Goal: Task Accomplishment & Management: Use online tool/utility

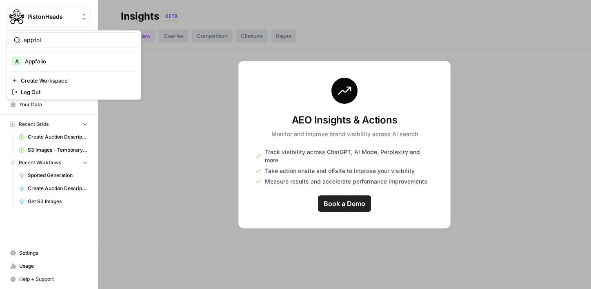
type input "appfol"
click at [51, 64] on span "Appfolio" at bounding box center [79, 61] width 108 height 8
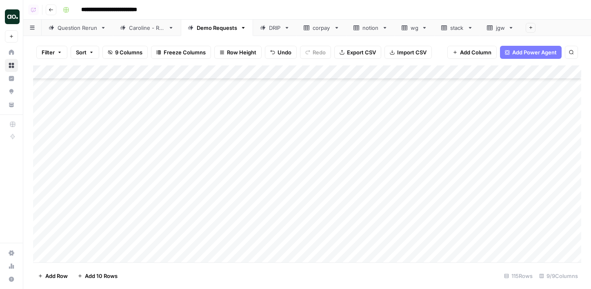
scroll to position [1427, 0]
click at [90, 187] on div "Add Column" at bounding box center [307, 163] width 549 height 197
click at [123, 187] on div "Add Column" at bounding box center [307, 163] width 549 height 197
click at [131, 187] on div "Add Column" at bounding box center [307, 163] width 549 height 197
drag, startPoint x: 132, startPoint y: 185, endPoint x: 97, endPoint y: 183, distance: 35.2
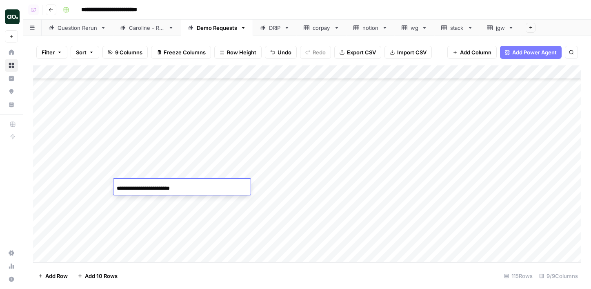
click at [97, 184] on body "**********" at bounding box center [295, 144] width 591 height 289
click at [201, 187] on input "**********" at bounding box center [182, 188] width 131 height 10
type input "**********"
click at [89, 203] on div "Add Column" at bounding box center [307, 163] width 549 height 197
click at [137, 198] on div "Add Column" at bounding box center [307, 163] width 549 height 197
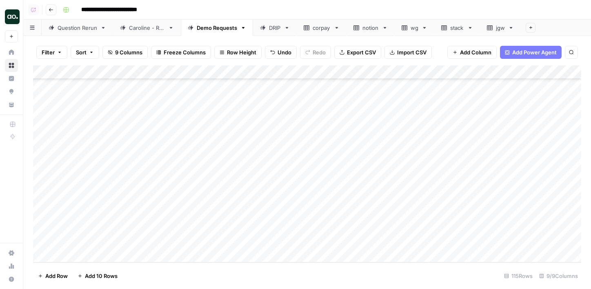
click at [140, 201] on div "Add Column" at bounding box center [307, 163] width 549 height 197
drag, startPoint x: 149, startPoint y: 201, endPoint x: 98, endPoint y: 199, distance: 51.5
click at [98, 199] on body "**********" at bounding box center [295, 144] width 591 height 289
click at [170, 200] on input "**********" at bounding box center [182, 202] width 131 height 10
type input "**********"
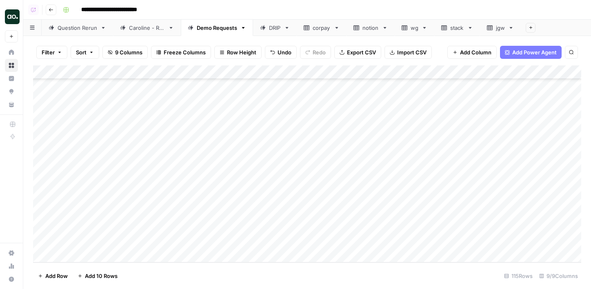
click at [313, 186] on div "Add Column" at bounding box center [307, 163] width 549 height 197
click at [312, 202] on div "Add Column" at bounding box center [307, 163] width 549 height 197
click at [88, 217] on div "Add Column" at bounding box center [307, 163] width 549 height 197
click at [90, 230] on div "Add Column" at bounding box center [307, 163] width 549 height 197
click at [148, 216] on div "Add Column" at bounding box center [307, 163] width 549 height 197
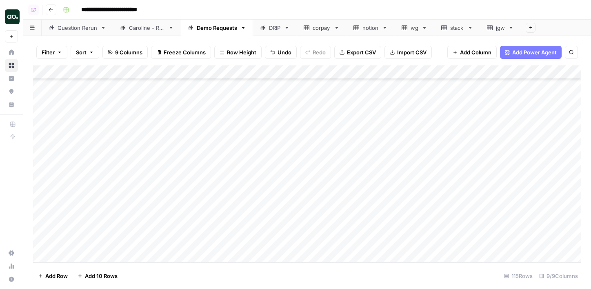
click at [158, 226] on div "Add Column" at bounding box center [307, 163] width 549 height 197
click at [312, 213] on div "Add Column" at bounding box center [307, 163] width 549 height 197
click at [312, 229] on div "Add Column" at bounding box center [307, 163] width 549 height 197
click at [412, 27] on div "wg" at bounding box center [415, 28] width 8 height 8
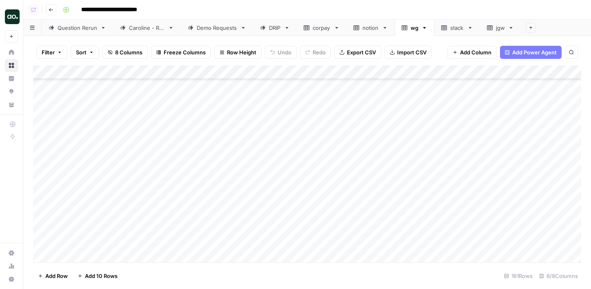
click at [42, 125] on div "Add Column" at bounding box center [307, 163] width 549 height 197
click at [43, 159] on div "Add Column" at bounding box center [307, 163] width 549 height 197
click at [41, 144] on div "Add Column" at bounding box center [307, 163] width 549 height 197
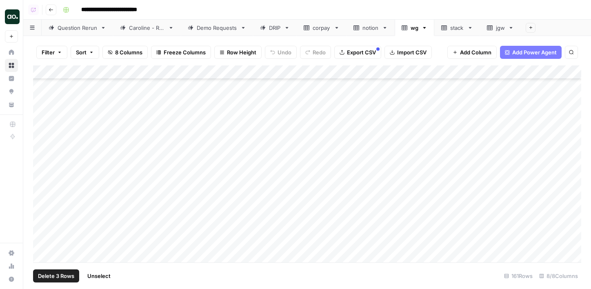
click at [42, 188] on div "Add Column" at bounding box center [307, 163] width 549 height 197
click at [43, 155] on div "Add Column" at bounding box center [307, 163] width 549 height 197
click at [56, 275] on span "Delete 5 Rows" at bounding box center [56, 276] width 36 height 8
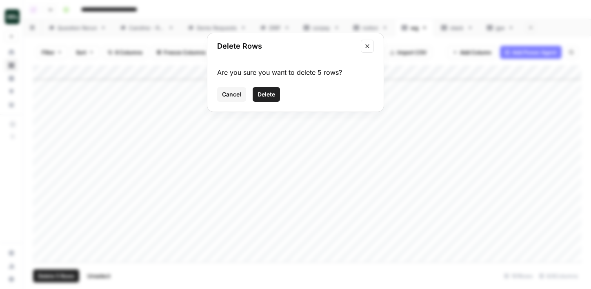
click at [261, 96] on span "Delete" at bounding box center [267, 94] width 18 height 8
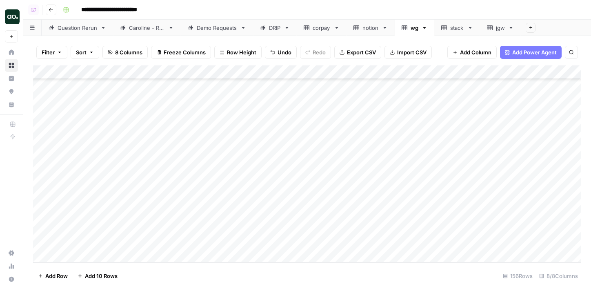
scroll to position [1996, 0]
click at [135, 67] on div "Add Column" at bounding box center [307, 163] width 549 height 197
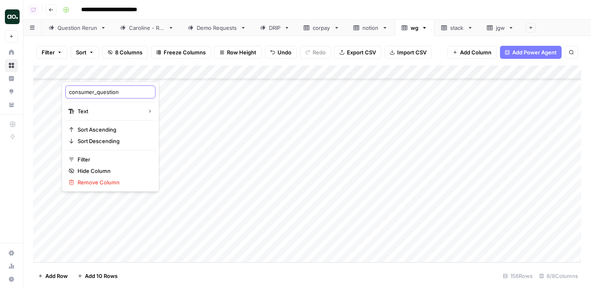
drag, startPoint x: 98, startPoint y: 94, endPoint x: 43, endPoint y: 93, distance: 54.7
click at [43, 93] on body "**********" at bounding box center [295, 144] width 591 height 289
drag, startPoint x: 69, startPoint y: 92, endPoint x: 98, endPoint y: 94, distance: 28.6
click at [98, 94] on input "consumer_question" at bounding box center [110, 92] width 83 height 8
type input "question"
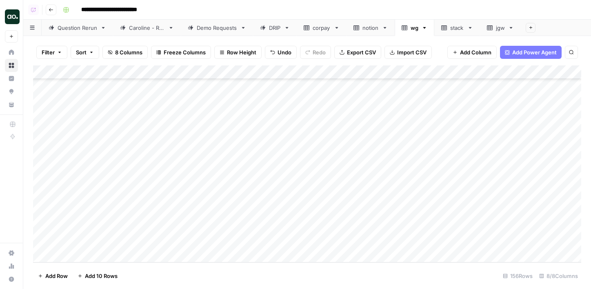
click at [365, 49] on span "Export CSV" at bounding box center [361, 52] width 29 height 8
click at [426, 27] on icon "button" at bounding box center [425, 28] width 3 height 2
click at [441, 74] on span "Delete Sheet" at bounding box center [457, 73] width 39 height 8
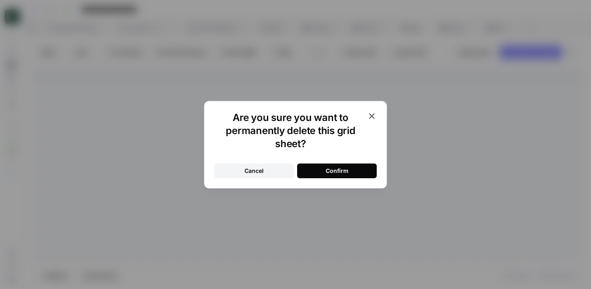
click at [364, 173] on button "Confirm" at bounding box center [337, 170] width 80 height 15
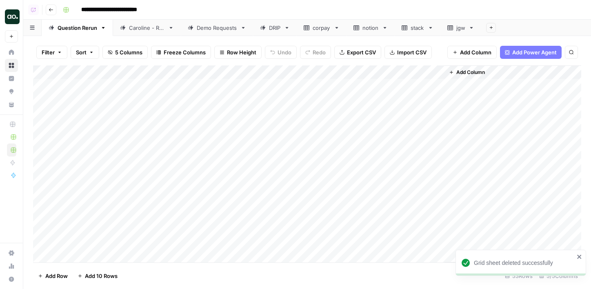
click at [200, 31] on div "Demo Requests" at bounding box center [217, 28] width 40 height 8
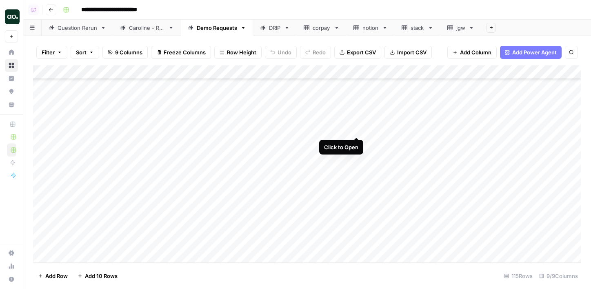
click at [358, 128] on div "Add Column" at bounding box center [307, 163] width 549 height 197
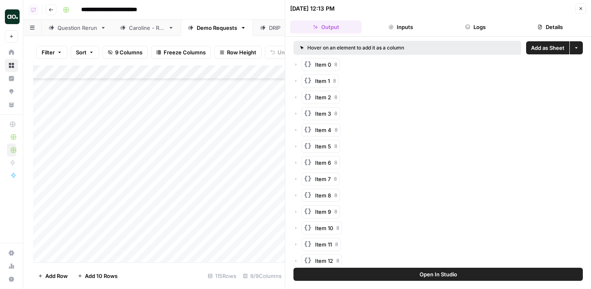
click at [537, 46] on span "Add as Sheet" at bounding box center [547, 48] width 33 height 8
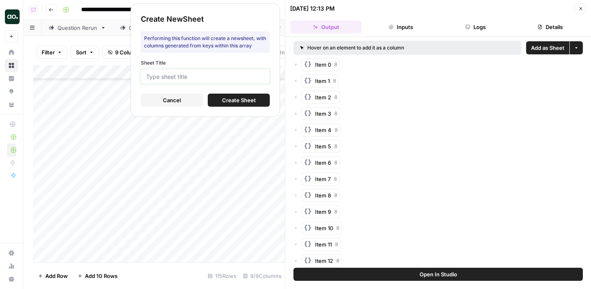
click at [253, 76] on input "Sheet Title" at bounding box center [205, 76] width 118 height 7
type input "nw"
click at [245, 100] on span "Create Sheet" at bounding box center [239, 100] width 34 height 8
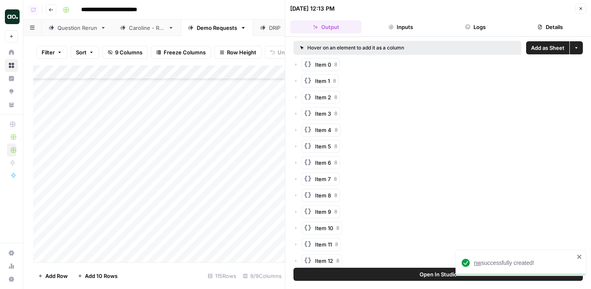
click at [479, 263] on span "nw" at bounding box center [477, 262] width 7 height 7
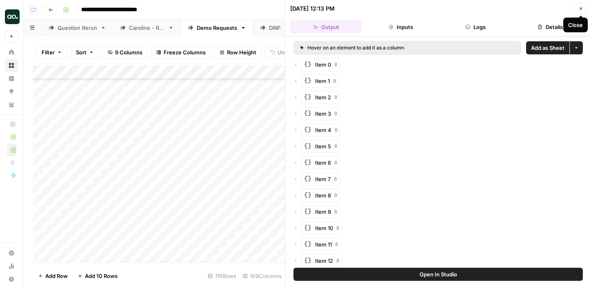
click at [580, 9] on icon "button" at bounding box center [581, 8] width 5 height 5
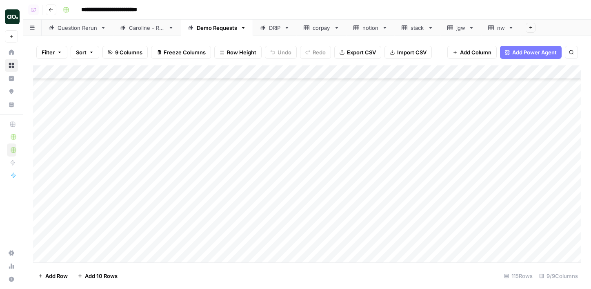
click at [511, 28] on icon at bounding box center [511, 28] width 6 height 6
click at [511, 28] on icon "button" at bounding box center [511, 28] width 6 height 6
click at [527, 67] on div "Rename Sheet Duplicate Sheet Delete Sheet" at bounding box center [541, 58] width 65 height 49
click at [527, 71] on span "Delete Sheet" at bounding box center [544, 73] width 39 height 8
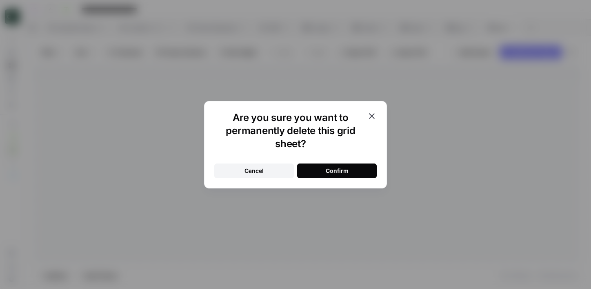
click at [361, 163] on button "Confirm" at bounding box center [337, 170] width 80 height 15
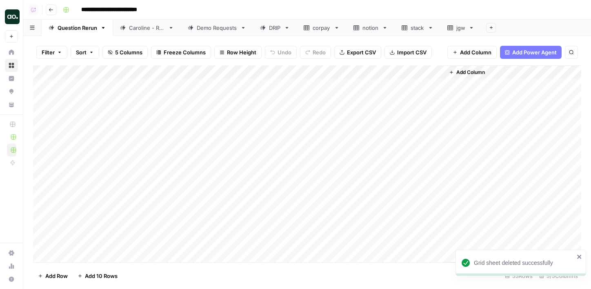
click at [216, 30] on div "Demo Requests" at bounding box center [217, 28] width 40 height 8
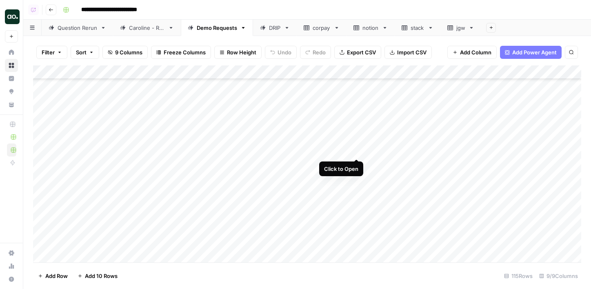
click at [357, 151] on div "Add Column" at bounding box center [307, 163] width 549 height 197
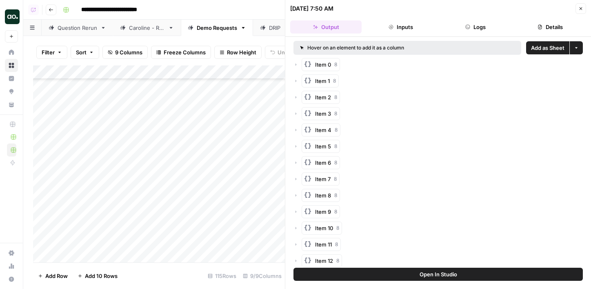
click at [544, 47] on span "Add as Sheet" at bounding box center [547, 48] width 33 height 8
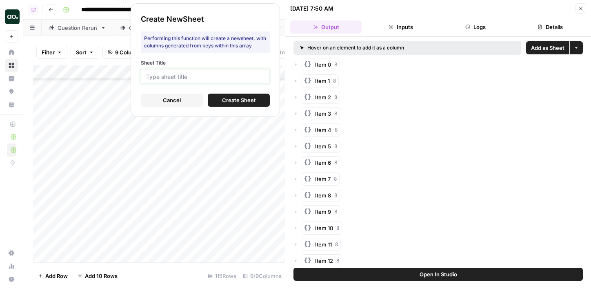
click at [237, 79] on input "Sheet Title" at bounding box center [205, 76] width 118 height 7
type input "csq"
click at [218, 99] on button "Create Sheet" at bounding box center [239, 100] width 62 height 13
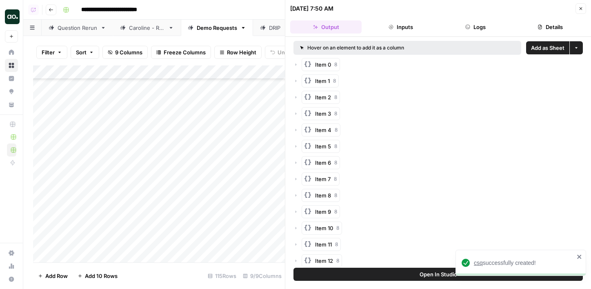
click at [479, 263] on span "csq" at bounding box center [478, 262] width 9 height 7
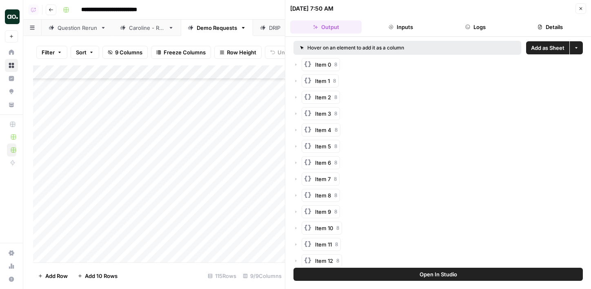
click at [580, 8] on icon "button" at bounding box center [581, 8] width 5 height 5
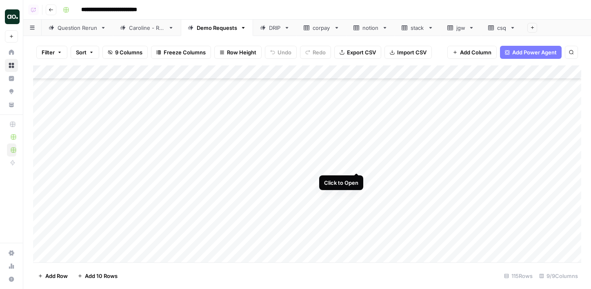
click at [355, 163] on div "Add Column" at bounding box center [307, 163] width 549 height 197
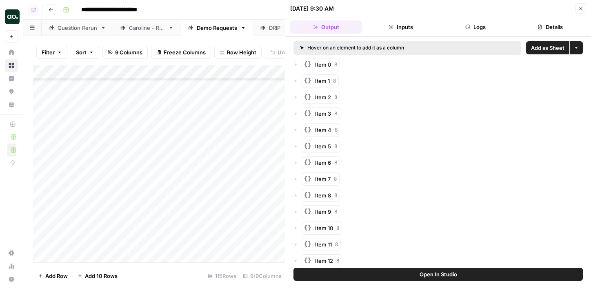
click at [540, 47] on span "Add as Sheet" at bounding box center [547, 48] width 33 height 8
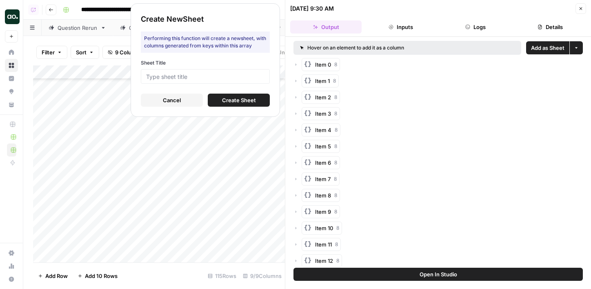
click at [267, 80] on div at bounding box center [205, 76] width 129 height 15
click at [261, 76] on input "Sheet Title" at bounding box center [205, 76] width 118 height 7
type input "stake"
click at [245, 97] on span "Create Sheet" at bounding box center [239, 100] width 34 height 8
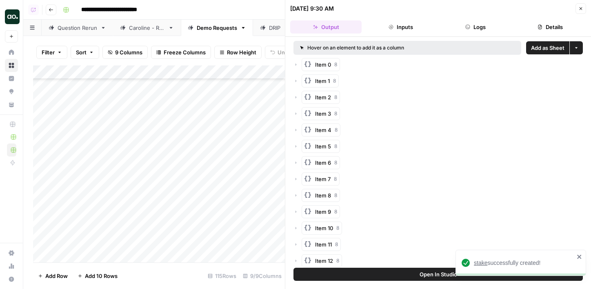
click at [487, 263] on span "stake" at bounding box center [480, 262] width 13 height 7
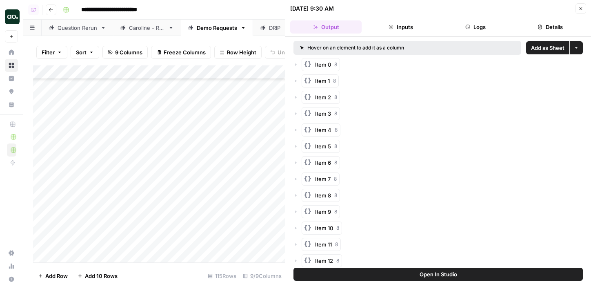
click at [581, 9] on icon "button" at bounding box center [581, 8] width 5 height 5
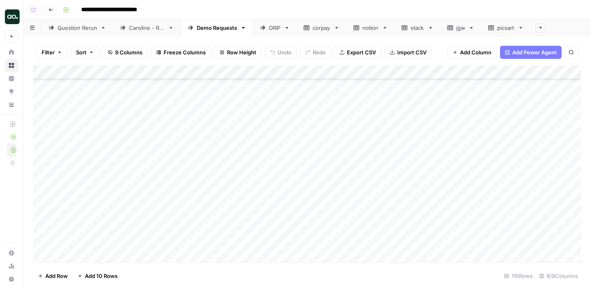
scroll to position [1427, 0]
click at [357, 158] on div "Add Column" at bounding box center [307, 163] width 549 height 197
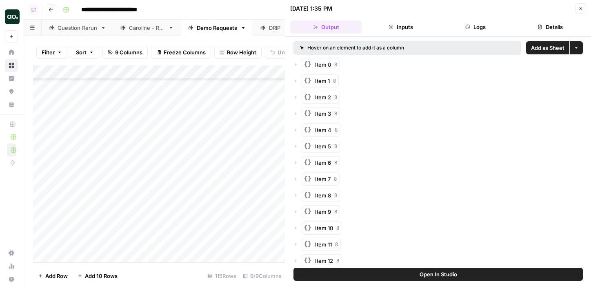
click at [548, 49] on span "Add as Sheet" at bounding box center [547, 48] width 33 height 8
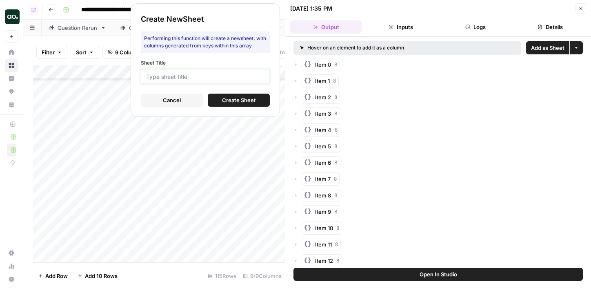
click at [232, 73] on input "Sheet Title" at bounding box center [205, 76] width 118 height 7
type input "brunt"
click at [242, 101] on span "Create Sheet" at bounding box center [239, 100] width 34 height 8
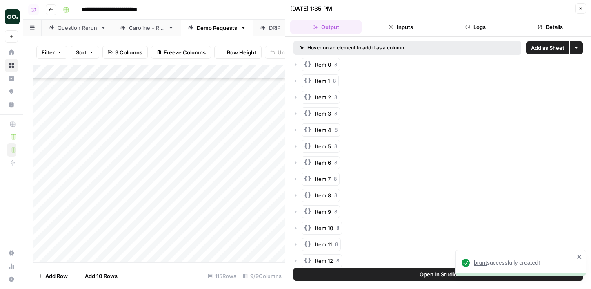
click at [483, 264] on span "brunt" at bounding box center [480, 262] width 13 height 7
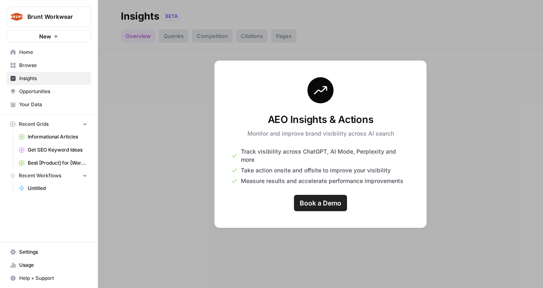
click at [71, 13] on span "Brunt Workwear" at bounding box center [51, 17] width 49 height 8
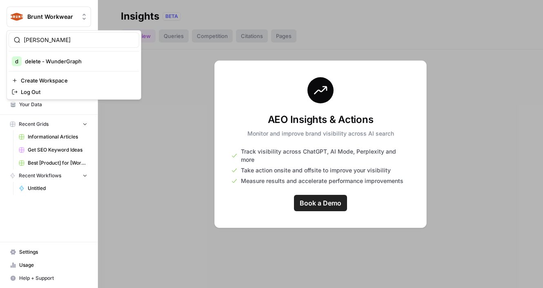
type input "wunder"
click at [72, 63] on span "delete - WunderGraph" at bounding box center [79, 61] width 108 height 8
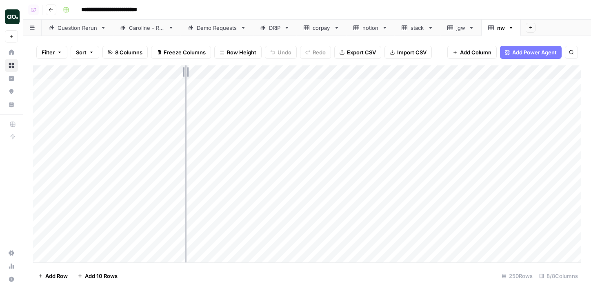
drag, startPoint x: 180, startPoint y: 71, endPoint x: 239, endPoint y: 69, distance: 59.2
click at [239, 69] on div "Add Column" at bounding box center [307, 163] width 549 height 197
drag, startPoint x: 239, startPoint y: 69, endPoint x: 232, endPoint y: 69, distance: 6.1
click at [232, 69] on div "Add Column" at bounding box center [307, 163] width 549 height 197
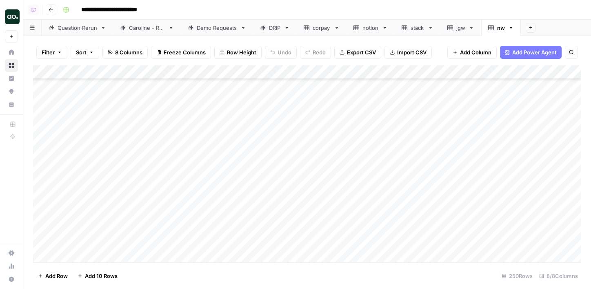
click at [45, 176] on div "Add Column" at bounding box center [307, 163] width 549 height 197
click at [42, 166] on div "Add Column" at bounding box center [307, 163] width 549 height 197
click at [45, 192] on div "Add Column" at bounding box center [307, 163] width 549 height 197
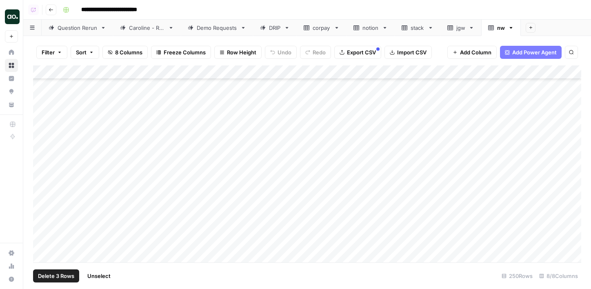
scroll to position [3302, 0]
click at [62, 274] on span "Delete 3 Rows" at bounding box center [56, 276] width 36 height 8
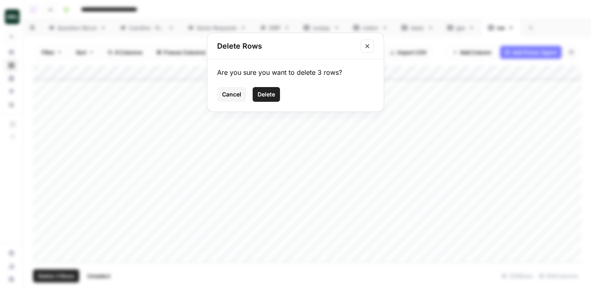
click at [271, 89] on button "Delete" at bounding box center [266, 94] width 27 height 15
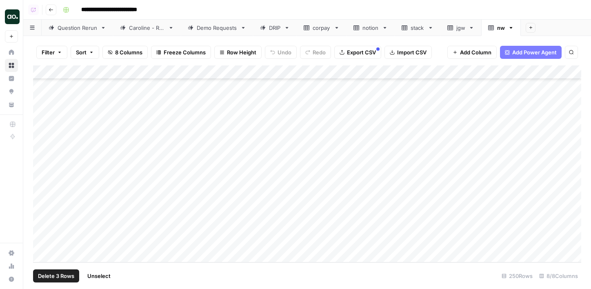
scroll to position [3260, 0]
click at [119, 71] on div "Add Column" at bounding box center [307, 163] width 549 height 197
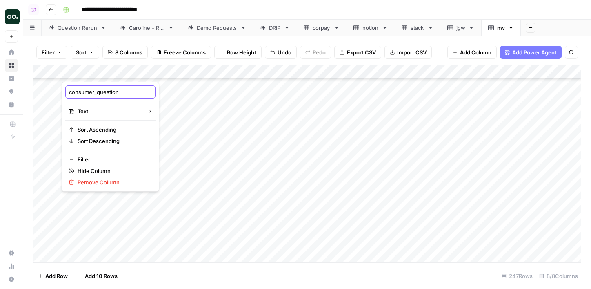
drag, startPoint x: 97, startPoint y: 91, endPoint x: 20, endPoint y: 88, distance: 76.5
click at [20, 88] on body "**********" at bounding box center [295, 144] width 591 height 289
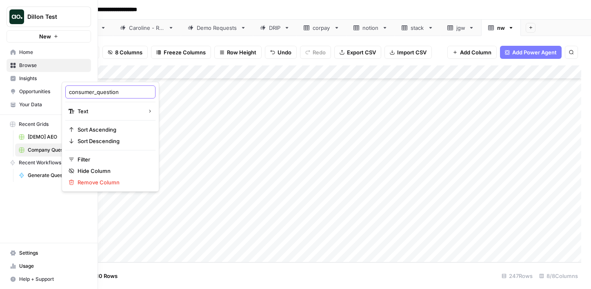
click at [91, 95] on input "consumer_question" at bounding box center [110, 92] width 83 height 8
drag, startPoint x: 97, startPoint y: 93, endPoint x: 67, endPoint y: 91, distance: 30.3
click at [67, 91] on div "consumer_question" at bounding box center [110, 91] width 90 height 13
type input "question"
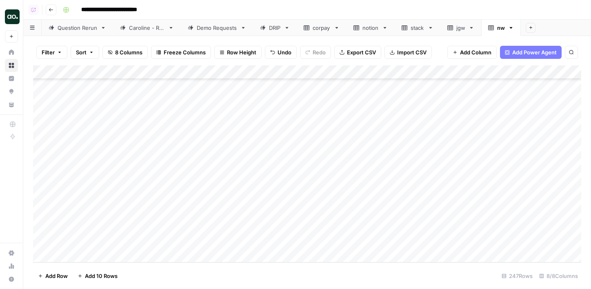
click at [360, 55] on span "Export CSV" at bounding box center [361, 52] width 29 height 8
click at [111, 68] on div "Add Column" at bounding box center [307, 163] width 549 height 197
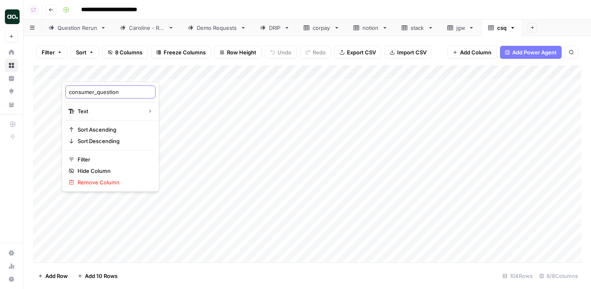
drag, startPoint x: 97, startPoint y: 90, endPoint x: 48, endPoint y: 83, distance: 49.1
click at [48, 83] on body "**********" at bounding box center [295, 144] width 591 height 289
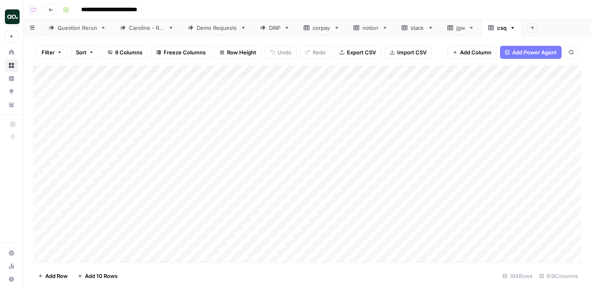
drag, startPoint x: 67, startPoint y: 91, endPoint x: 80, endPoint y: 91, distance: 12.7
click at [80, 76] on div "Add Column" at bounding box center [307, 163] width 549 height 197
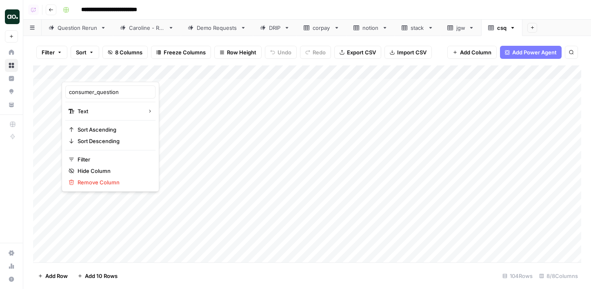
drag, startPoint x: 68, startPoint y: 92, endPoint x: 93, endPoint y: 91, distance: 24.5
click at [93, 91] on div "consumer_question" at bounding box center [110, 91] width 90 height 13
drag, startPoint x: 97, startPoint y: 92, endPoint x: 67, endPoint y: 90, distance: 30.3
click at [67, 90] on div "consumer_question" at bounding box center [110, 91] width 90 height 13
type input "question"
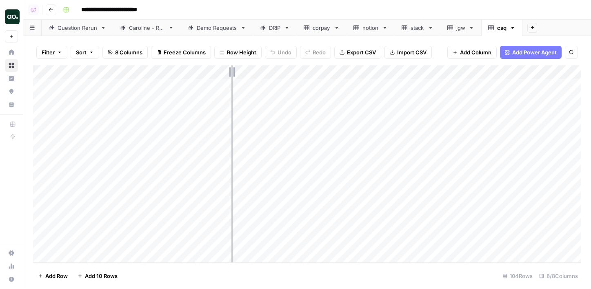
drag, startPoint x: 178, startPoint y: 72, endPoint x: 240, endPoint y: 71, distance: 61.7
click at [240, 71] on div "Add Column" at bounding box center [307, 163] width 549 height 197
drag, startPoint x: 240, startPoint y: 71, endPoint x: 250, endPoint y: 71, distance: 10.2
click at [250, 71] on div "Add Column" at bounding box center [307, 163] width 549 height 197
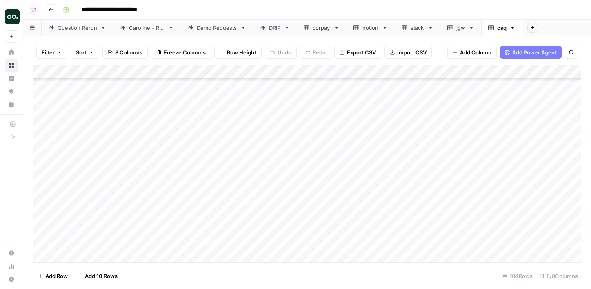
click at [42, 155] on div "Add Column" at bounding box center [307, 163] width 549 height 197
click at [68, 274] on span "Delete 1 Row" at bounding box center [54, 276] width 33 height 8
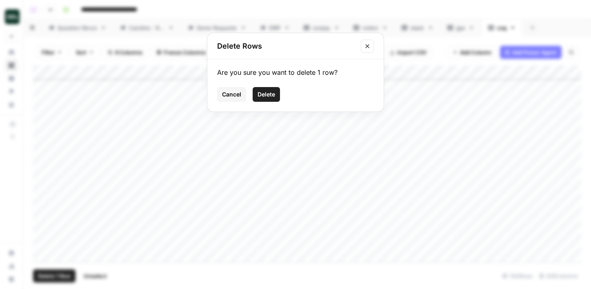
click at [262, 99] on button "Delete" at bounding box center [266, 94] width 27 height 15
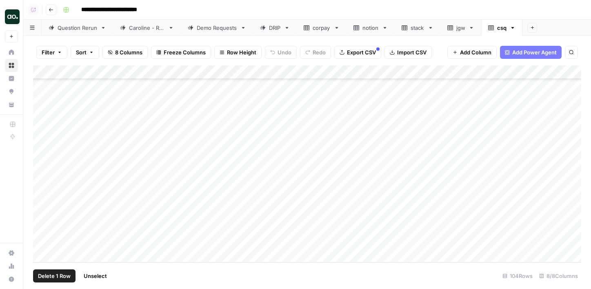
scroll to position [1260, 0]
click at [355, 52] on span "Export CSV" at bounding box center [361, 52] width 29 height 8
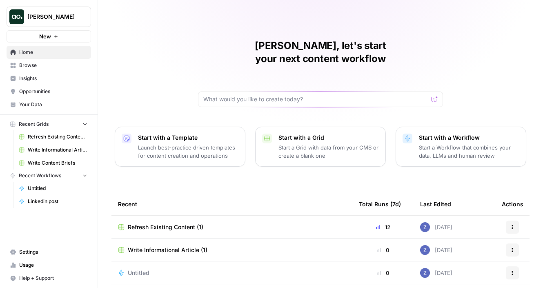
click at [56, 99] on link "Your Data" at bounding box center [49, 104] width 85 height 13
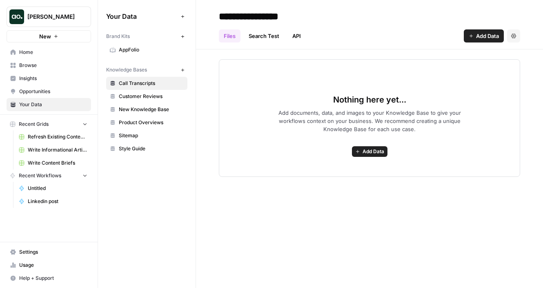
click at [59, 74] on link "Insights" at bounding box center [49, 78] width 85 height 13
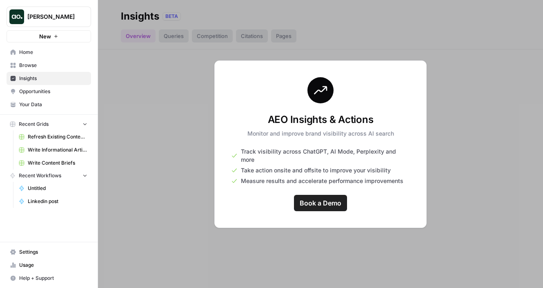
click at [47, 101] on span "Your Data" at bounding box center [53, 104] width 68 height 7
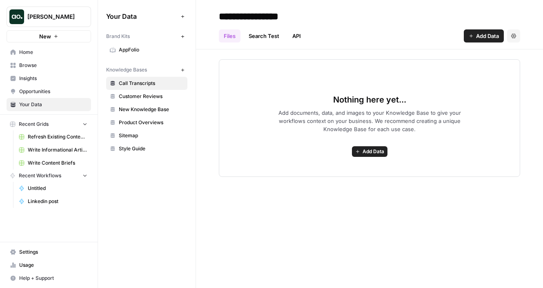
click at [182, 36] on icon "button" at bounding box center [183, 36] width 4 height 4
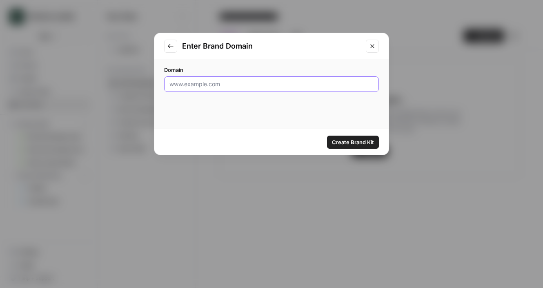
click at [244, 80] on input "Domain" at bounding box center [271, 84] width 204 height 8
paste input "[DOMAIN_NAME]"
type input "[DOMAIN_NAME]"
click at [337, 140] on span "Create Brand Kit" at bounding box center [353, 142] width 42 height 8
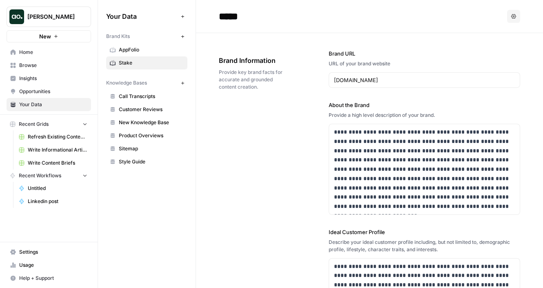
click at [62, 16] on span "[PERSON_NAME]" at bounding box center [51, 17] width 49 height 8
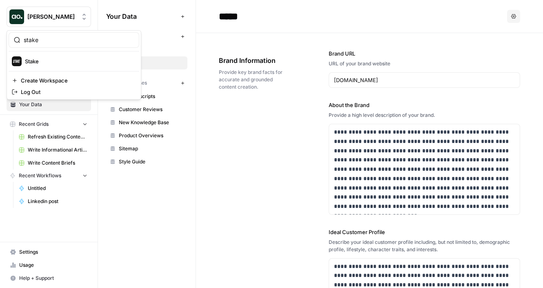
type input "stake"
click at [58, 61] on span "Stake" at bounding box center [79, 61] width 108 height 8
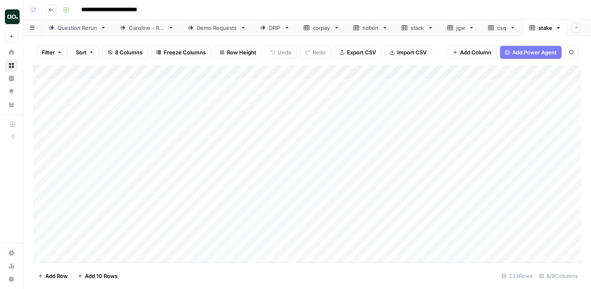
click at [177, 72] on div "Add Column" at bounding box center [307, 163] width 549 height 197
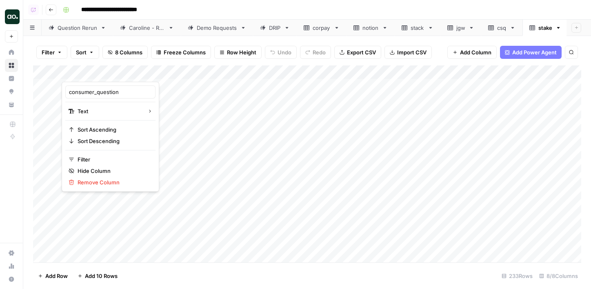
click at [178, 71] on div at bounding box center [121, 73] width 118 height 16
drag, startPoint x: 179, startPoint y: 71, endPoint x: 237, endPoint y: 70, distance: 58.4
click at [237, 71] on body "**********" at bounding box center [295, 144] width 591 height 289
drag, startPoint x: 98, startPoint y: 90, endPoint x: 64, endPoint y: 89, distance: 34.7
click at [64, 89] on div "consumer_question Text Sort Ascending Sort Descending Filter Hide Column Remove…" at bounding box center [111, 137] width 98 height 110
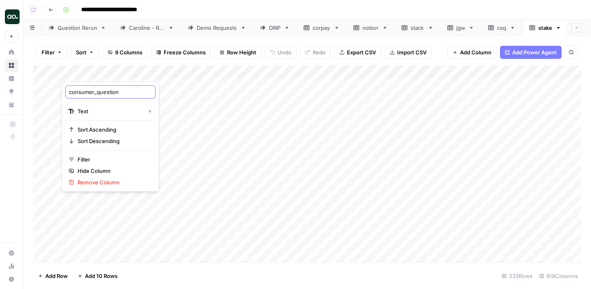
type input "question"
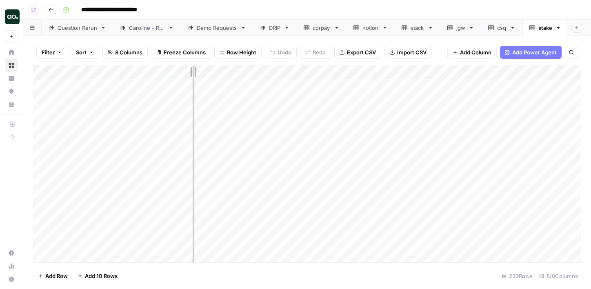
drag, startPoint x: 180, startPoint y: 73, endPoint x: 193, endPoint y: 72, distance: 12.7
click at [193, 72] on div "Add Column" at bounding box center [307, 163] width 549 height 197
drag, startPoint x: 193, startPoint y: 72, endPoint x: 220, endPoint y: 70, distance: 27.0
click at [220, 71] on div "Add Column" at bounding box center [307, 163] width 549 height 197
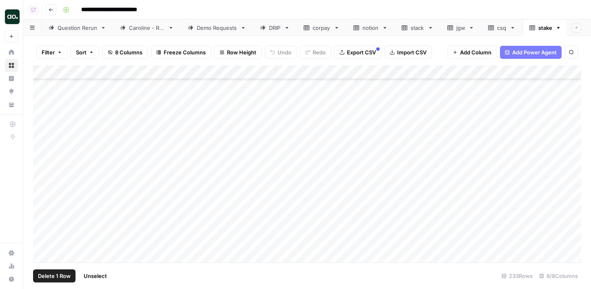
click at [42, 103] on div "Add Column" at bounding box center [307, 163] width 549 height 197
click at [42, 171] on div "Add Column" at bounding box center [307, 163] width 549 height 197
click at [44, 158] on div "Add Column" at bounding box center [307, 163] width 549 height 197
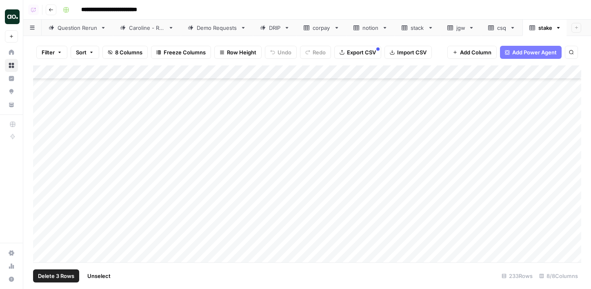
scroll to position [1565, 0]
click at [42, 173] on div "Add Column" at bounding box center [307, 163] width 549 height 197
click at [42, 172] on div "Add Column" at bounding box center [307, 163] width 549 height 197
click at [43, 101] on div "Add Column" at bounding box center [307, 163] width 549 height 197
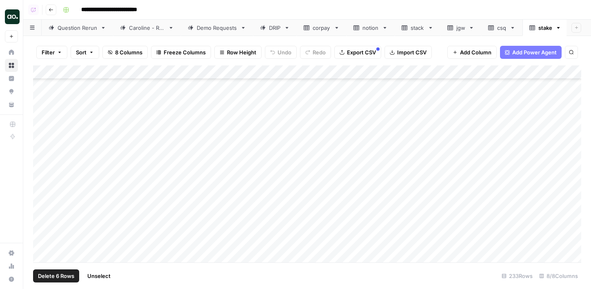
scroll to position [2566, 0]
click at [42, 172] on div "Add Column" at bounding box center [307, 163] width 549 height 197
click at [50, 276] on span "Delete 7 Rows" at bounding box center [56, 276] width 36 height 8
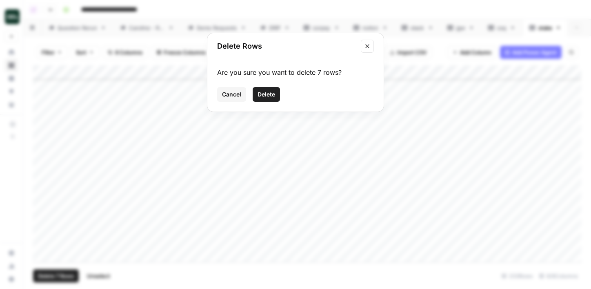
click at [265, 98] on button "Delete" at bounding box center [266, 94] width 27 height 15
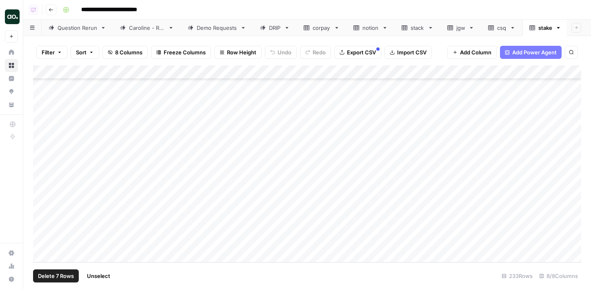
scroll to position [2968, 0]
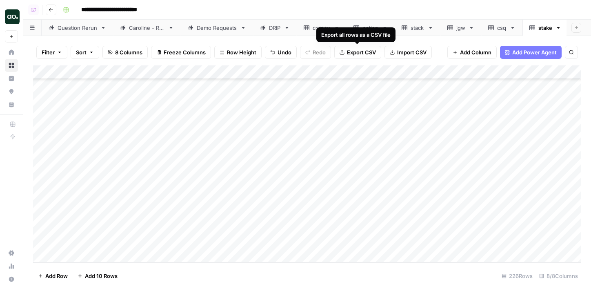
click at [361, 51] on span "Export CSV" at bounding box center [361, 52] width 29 height 8
click at [560, 27] on icon "button" at bounding box center [558, 28] width 3 height 2
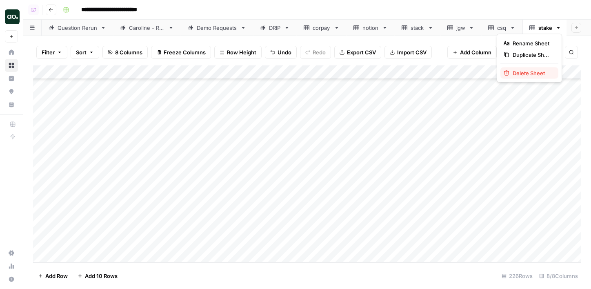
click at [540, 75] on span "Delete Sheet" at bounding box center [532, 73] width 39 height 8
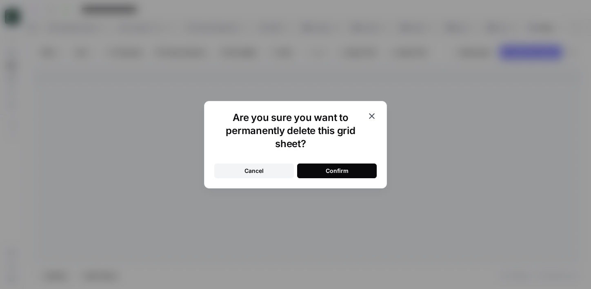
click at [352, 171] on button "Confirm" at bounding box center [337, 170] width 80 height 15
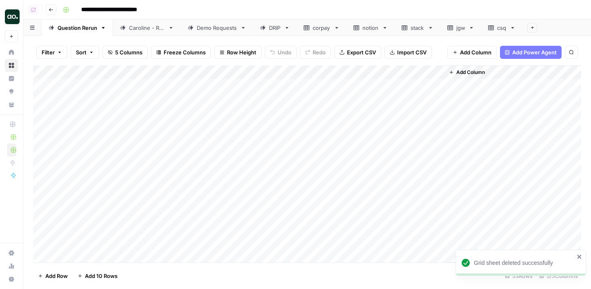
click at [515, 27] on icon at bounding box center [513, 28] width 3 height 2
click at [515, 26] on icon "button" at bounding box center [513, 28] width 6 height 6
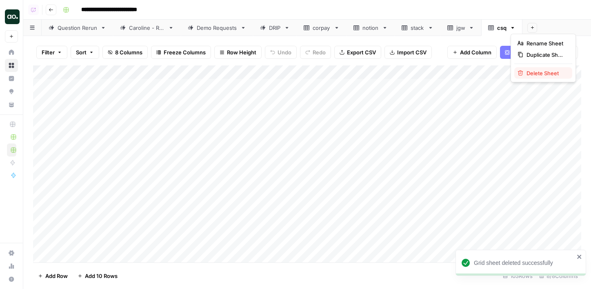
click at [523, 68] on button "Delete Sheet" at bounding box center [544, 72] width 58 height 11
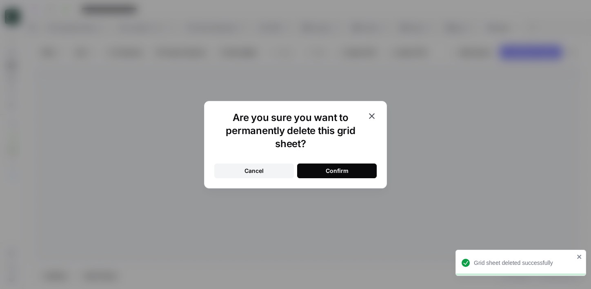
click at [331, 173] on div "Confirm" at bounding box center [337, 171] width 23 height 8
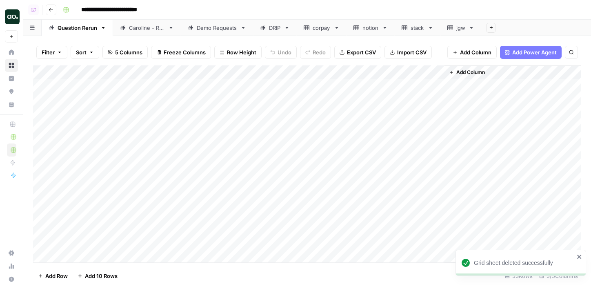
click at [216, 30] on div "Demo Requests" at bounding box center [217, 28] width 40 height 8
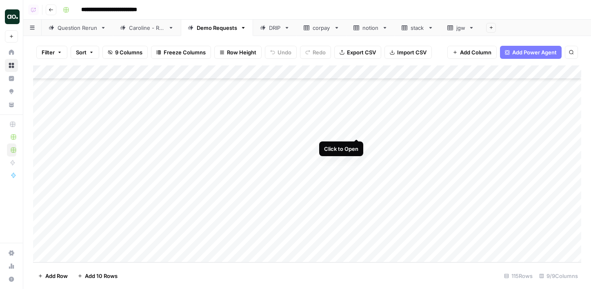
click at [357, 129] on div "Add Column" at bounding box center [307, 163] width 549 height 197
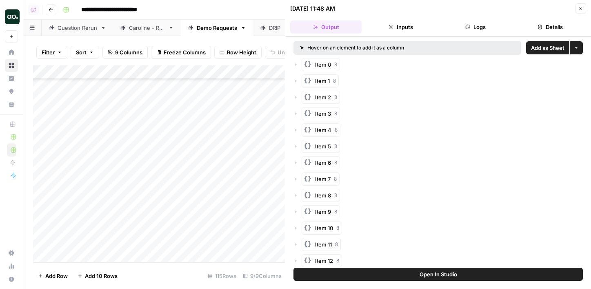
click at [548, 49] on span "Add as Sheet" at bounding box center [547, 48] width 33 height 8
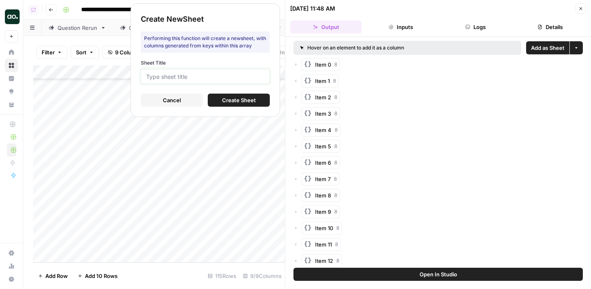
click at [250, 76] on input "Sheet Title" at bounding box center [205, 76] width 118 height 7
type input "muckrack"
click at [258, 98] on button "Create Sheet" at bounding box center [239, 100] width 62 height 13
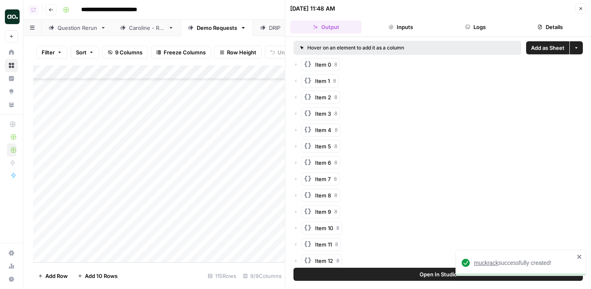
click at [488, 263] on span "muckrack" at bounding box center [486, 262] width 25 height 7
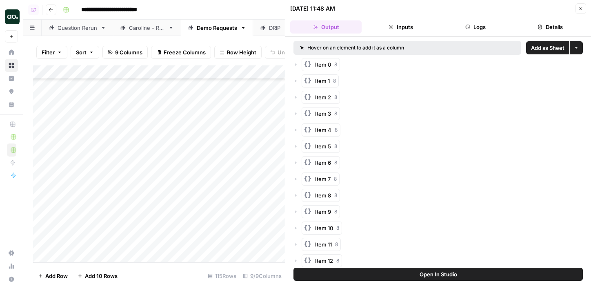
click at [584, 11] on button "Close" at bounding box center [581, 8] width 11 height 11
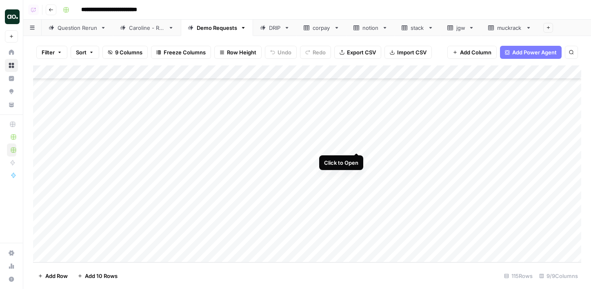
click at [355, 145] on div "Add Column" at bounding box center [307, 163] width 549 height 197
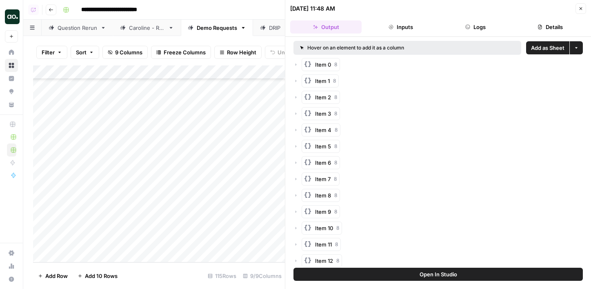
click at [542, 48] on span "Add as Sheet" at bounding box center [547, 48] width 33 height 8
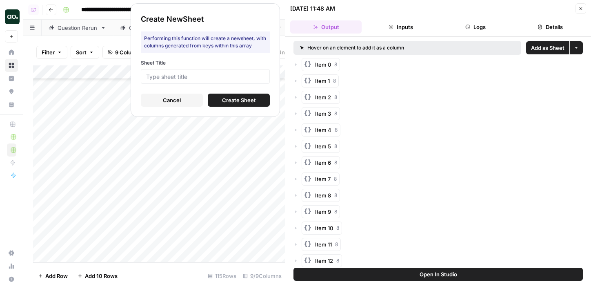
click at [251, 81] on div at bounding box center [205, 76] width 129 height 15
click at [249, 75] on input "Sheet Title" at bounding box center [205, 76] width 118 height 7
type input "picsart"
click at [223, 98] on span "Create Sheet" at bounding box center [239, 100] width 34 height 8
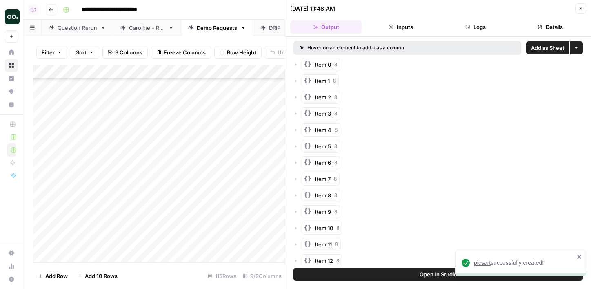
click at [482, 260] on span "picsart" at bounding box center [482, 262] width 17 height 7
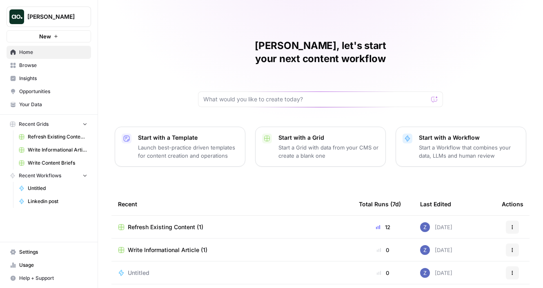
click at [45, 103] on span "Your Data" at bounding box center [53, 104] width 68 height 7
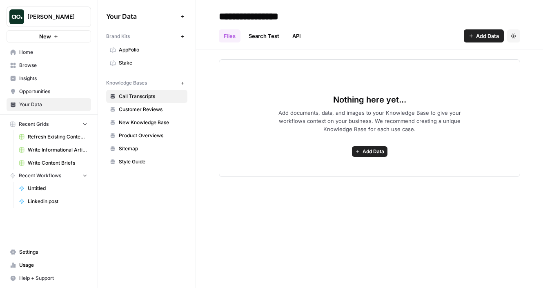
click at [183, 38] on icon "button" at bounding box center [183, 36] width 4 height 4
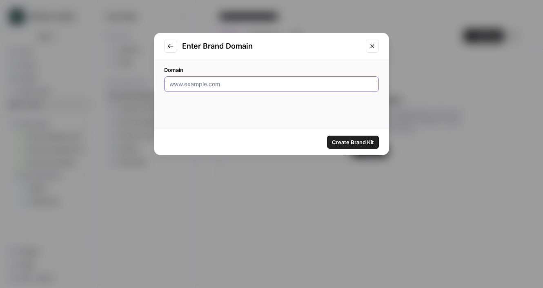
click at [263, 81] on input "Domain" at bounding box center [271, 84] width 204 height 8
paste input "https://muckrack.com/"
drag, startPoint x: 189, startPoint y: 84, endPoint x: 119, endPoint y: 83, distance: 69.8
click at [119, 83] on div "Enter Brand Domain Domain https://muckrack.com/ Create Brand Kit" at bounding box center [271, 144] width 543 height 288
click at [218, 80] on input "muckrack.com/" at bounding box center [271, 84] width 204 height 8
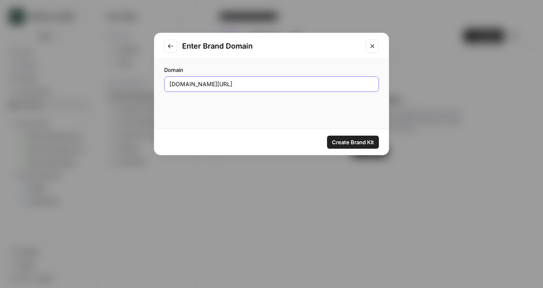
type input "muckrack.com"
click button "Create Brand Kit" at bounding box center [353, 142] width 52 height 13
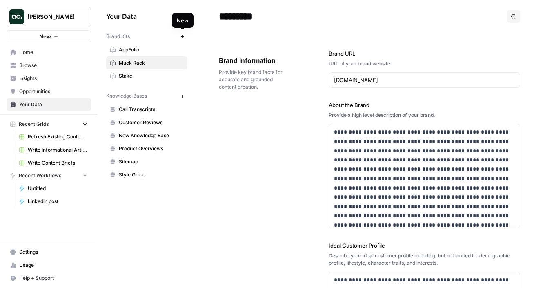
click at [183, 37] on icon "button" at bounding box center [183, 36] width 4 height 4
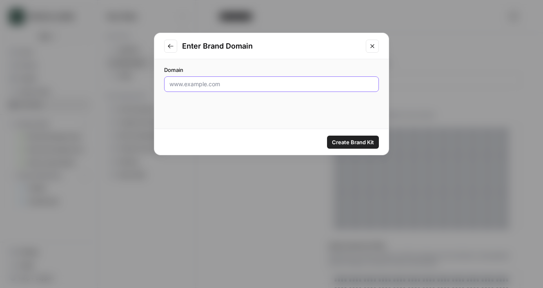
click at [234, 82] on input "Domain" at bounding box center [271, 84] width 204 height 8
paste input "44956"
type input "44956"
paste input "https://www.verisure.com/"
drag, startPoint x: 205, startPoint y: 85, endPoint x: 134, endPoint y: 82, distance: 71.5
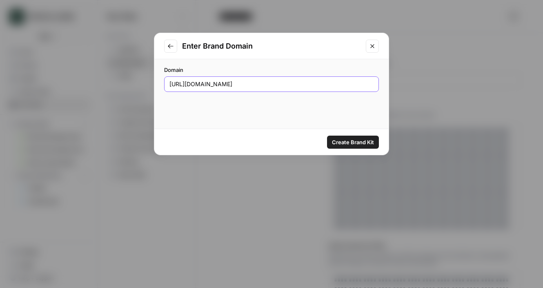
click at [134, 82] on div "Enter Brand Domain Domain https://www.verisure.com/ Create Brand Kit" at bounding box center [271, 144] width 543 height 288
click at [232, 83] on input "verisure.com/" at bounding box center [271, 84] width 204 height 8
type input "verisure.com"
click button "Create Brand Kit" at bounding box center [353, 142] width 52 height 13
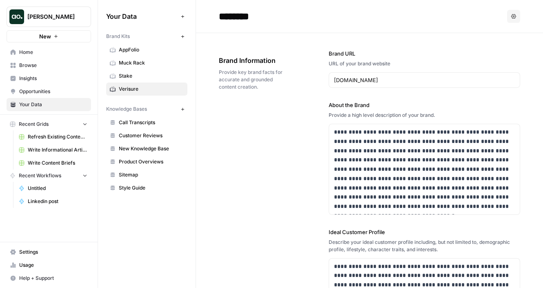
click at [184, 34] on icon "button" at bounding box center [183, 36] width 4 height 4
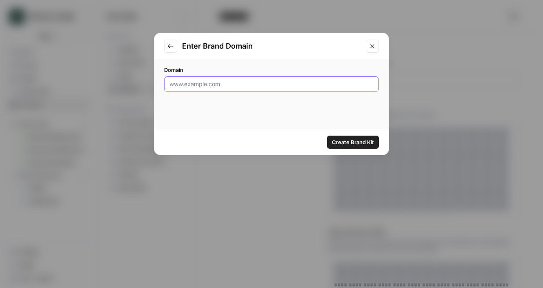
click at [304, 86] on input "Domain" at bounding box center [271, 84] width 204 height 8
paste input "Function Health"
drag, startPoint x: 241, startPoint y: 84, endPoint x: 119, endPoint y: 84, distance: 122.5
click at [119, 84] on div "Enter Brand Domain Domain Function Health Create Brand Kit" at bounding box center [271, 144] width 543 height 288
paste input "functionhealth.com"
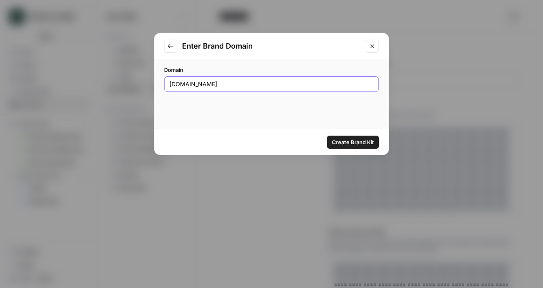
type input "functionhealth.com"
click at [347, 141] on span "Create Brand Kit" at bounding box center [353, 142] width 42 height 8
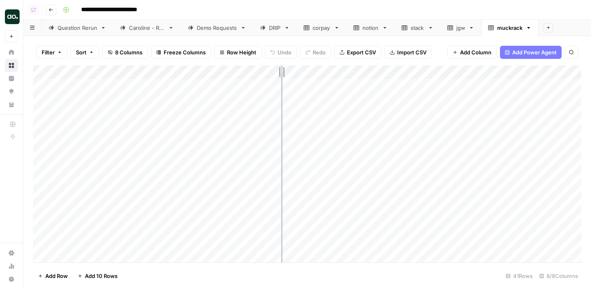
drag, startPoint x: 178, startPoint y: 70, endPoint x: 297, endPoint y: 69, distance: 118.9
click at [297, 69] on div "Add Column" at bounding box center [307, 163] width 549 height 197
drag, startPoint x: 297, startPoint y: 69, endPoint x: 260, endPoint y: 72, distance: 37.3
click at [260, 72] on div "Add Column" at bounding box center [307, 163] width 549 height 197
click at [125, 70] on div "Add Column" at bounding box center [307, 163] width 549 height 197
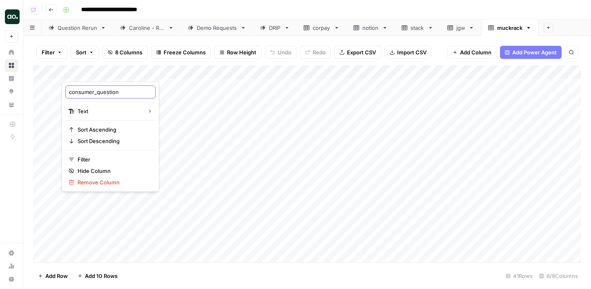
drag, startPoint x: 98, startPoint y: 91, endPoint x: 47, endPoint y: 90, distance: 50.7
click at [47, 90] on body "**********" at bounding box center [295, 144] width 591 height 289
drag, startPoint x: 69, startPoint y: 92, endPoint x: 96, endPoint y: 92, distance: 27.0
click at [96, 93] on input "consumer_question" at bounding box center [110, 92] width 83 height 8
type input "question"
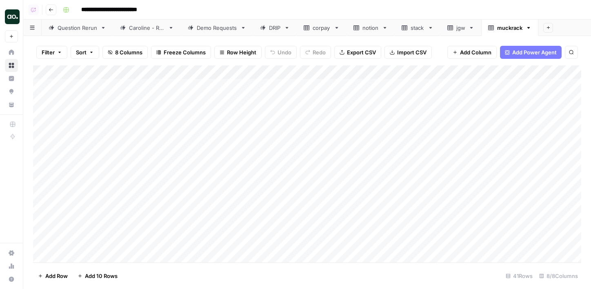
click at [114, 156] on div "Add Column" at bounding box center [307, 163] width 549 height 197
click at [373, 55] on span "Export CSV" at bounding box center [361, 52] width 29 height 8
click at [530, 27] on icon "button" at bounding box center [529, 28] width 3 height 2
click at [500, 72] on span "Delete Sheet" at bounding box center [502, 73] width 39 height 8
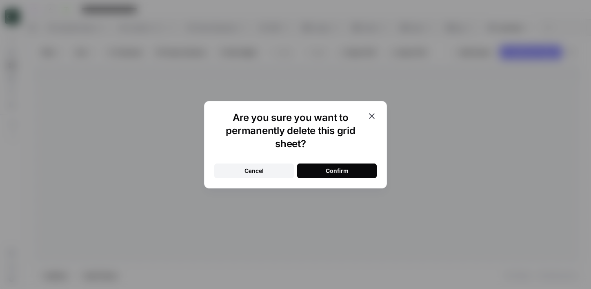
click at [345, 171] on div "Confirm" at bounding box center [337, 171] width 23 height 8
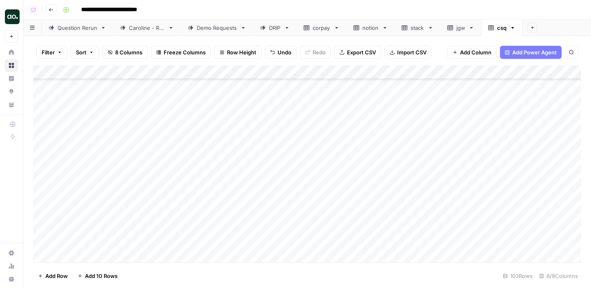
scroll to position [1260, 0]
drag, startPoint x: 180, startPoint y: 72, endPoint x: 226, endPoint y: 74, distance: 46.6
click at [225, 74] on div "Add Column" at bounding box center [307, 163] width 549 height 197
drag, startPoint x: 226, startPoint y: 74, endPoint x: 239, endPoint y: 73, distance: 13.1
click at [239, 73] on div "Add Column" at bounding box center [307, 163] width 549 height 197
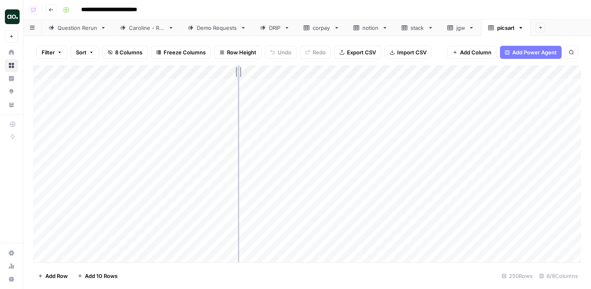
drag, startPoint x: 239, startPoint y: 72, endPoint x: 225, endPoint y: 72, distance: 14.7
click at [225, 72] on div "Add Column" at bounding box center [307, 163] width 549 height 197
click at [109, 72] on div "Add Column" at bounding box center [307, 163] width 549 height 197
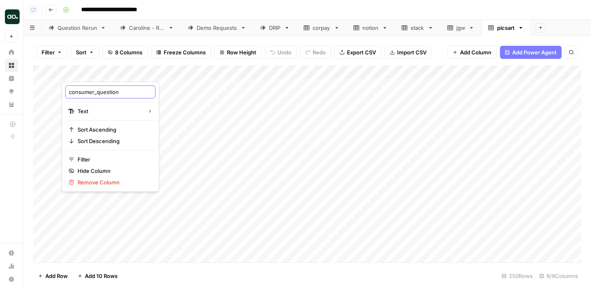
drag, startPoint x: 97, startPoint y: 91, endPoint x: 65, endPoint y: 90, distance: 32.7
click at [65, 90] on div "consumer_question Text Sort Ascending Sort Descending Filter Hide Column Remove…" at bounding box center [111, 137] width 98 height 110
type input "question"
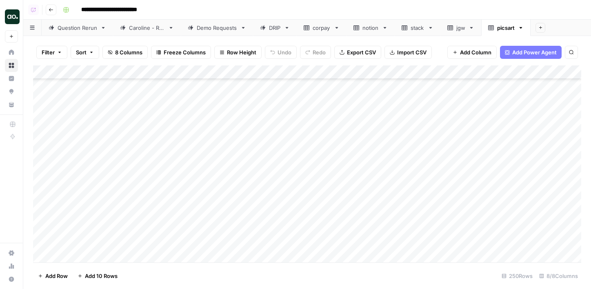
scroll to position [1672, 0]
click at [42, 162] on div "Add Column" at bounding box center [307, 163] width 549 height 197
click at [45, 178] on div "Add Column" at bounding box center [307, 163] width 549 height 197
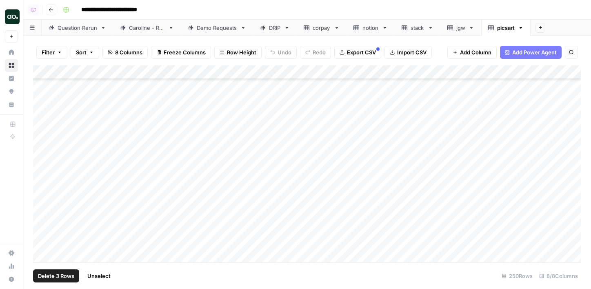
click at [43, 165] on div "Add Column" at bounding box center [307, 163] width 549 height 197
click at [44, 188] on div "Add Column" at bounding box center [307, 163] width 549 height 197
click at [56, 277] on span "Delete 4 Rows" at bounding box center [56, 276] width 37 height 8
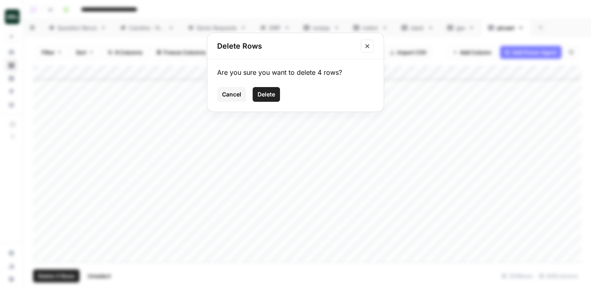
click at [267, 95] on span "Delete" at bounding box center [267, 94] width 18 height 8
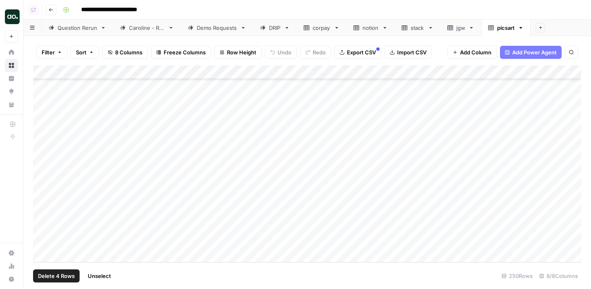
scroll to position [3246, 0]
click at [350, 57] on button "Export CSV" at bounding box center [357, 52] width 47 height 13
click at [524, 30] on icon at bounding box center [521, 28] width 6 height 6
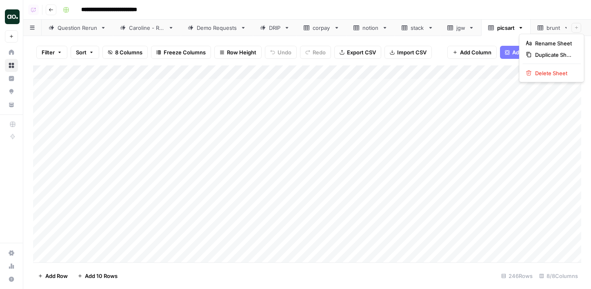
click at [523, 28] on icon "button" at bounding box center [521, 28] width 6 height 6
click at [539, 75] on span "Delete Sheet" at bounding box center [554, 73] width 39 height 8
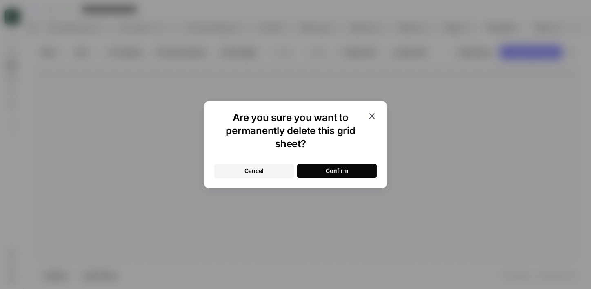
click at [359, 165] on button "Confirm" at bounding box center [337, 170] width 80 height 15
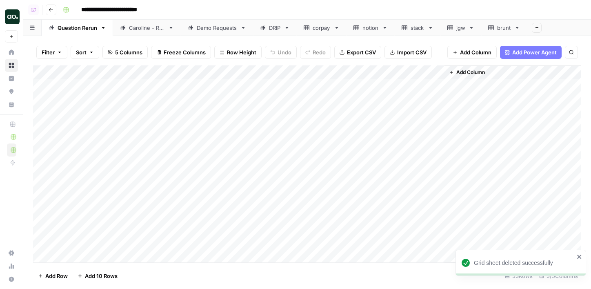
click at [500, 30] on div "brunt" at bounding box center [504, 28] width 14 height 8
click at [132, 74] on div "Add Column" at bounding box center [307, 163] width 549 height 197
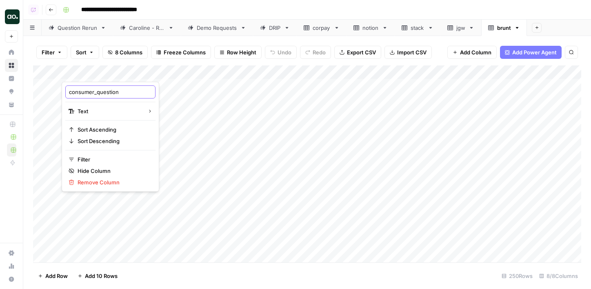
drag, startPoint x: 97, startPoint y: 92, endPoint x: 68, endPoint y: 91, distance: 29.4
click at [67, 92] on div "consumer_question" at bounding box center [110, 91] width 90 height 13
type input "question"
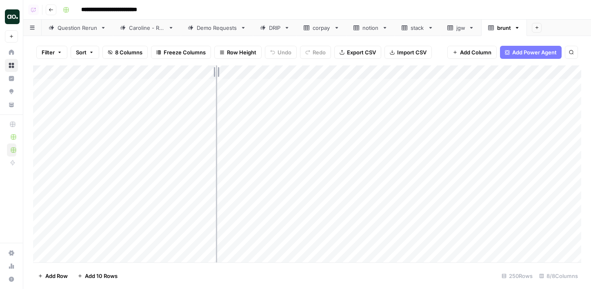
drag, startPoint x: 178, startPoint y: 72, endPoint x: 225, endPoint y: 72, distance: 46.6
click at [225, 72] on div "Add Column" at bounding box center [307, 163] width 549 height 197
click at [353, 51] on span "Export CSV" at bounding box center [361, 52] width 29 height 8
click at [215, 30] on div "Demo Requests" at bounding box center [217, 28] width 40 height 8
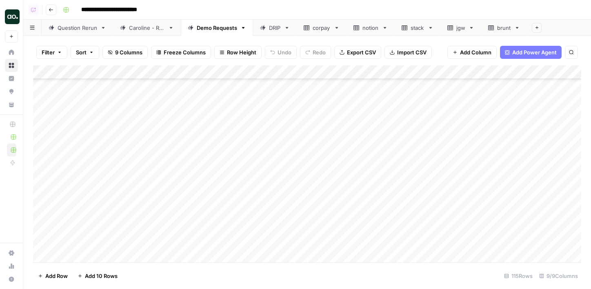
scroll to position [1425, 0]
click at [105, 118] on div "Add Column" at bounding box center [307, 163] width 549 height 197
click at [103, 118] on div "Add Column" at bounding box center [307, 163] width 549 height 197
type textarea "*****"
